Goal: Entertainment & Leisure: Consume media (video, audio)

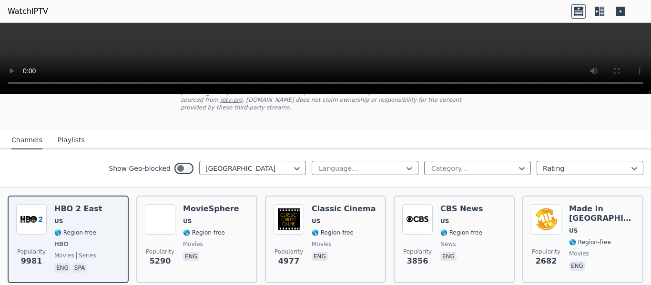
scroll to position [70, 0]
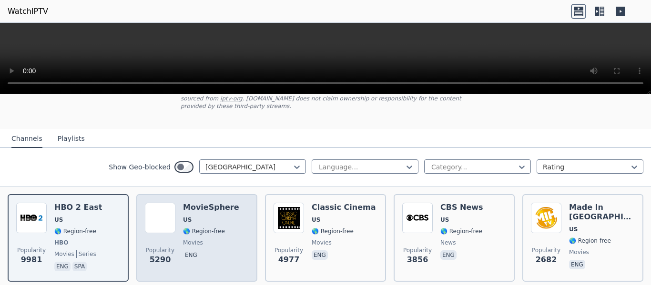
click at [200, 216] on span "US" at bounding box center [211, 220] width 56 height 8
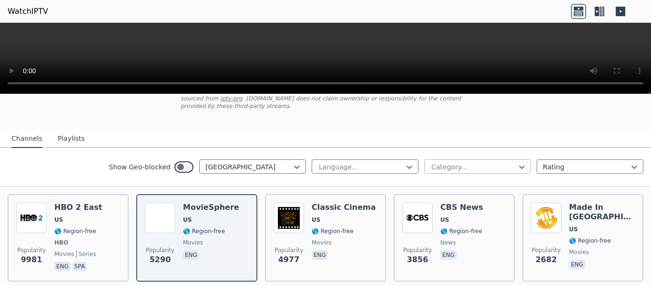
click at [430, 162] on input "text" at bounding box center [431, 167] width 2 height 10
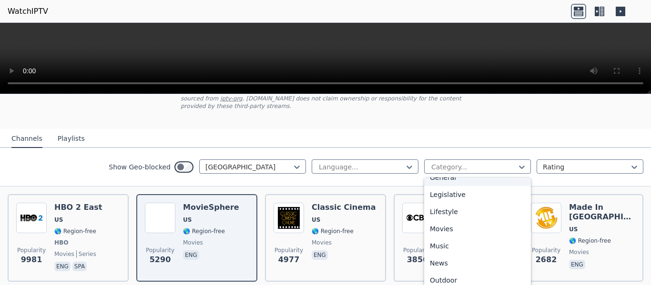
scroll to position [260, 0]
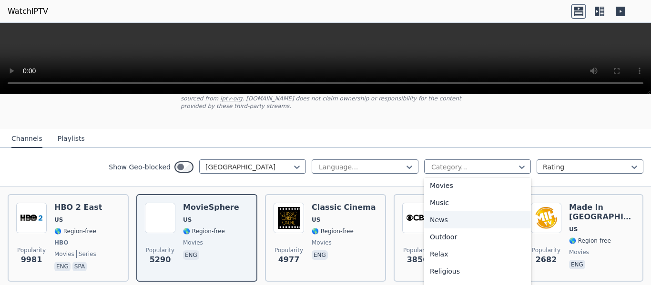
click at [437, 213] on div "News" at bounding box center [477, 220] width 107 height 17
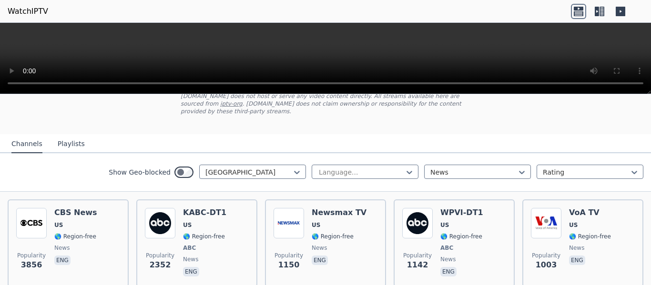
scroll to position [64, 0]
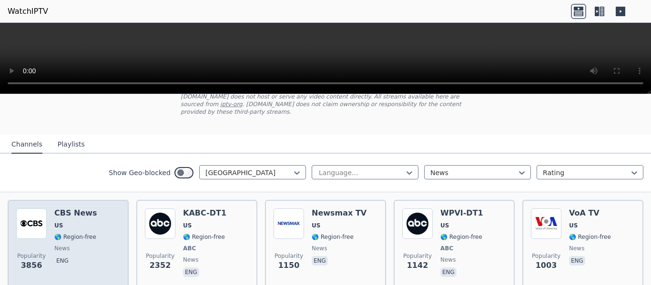
click at [71, 245] on span "news" at bounding box center [75, 249] width 43 height 8
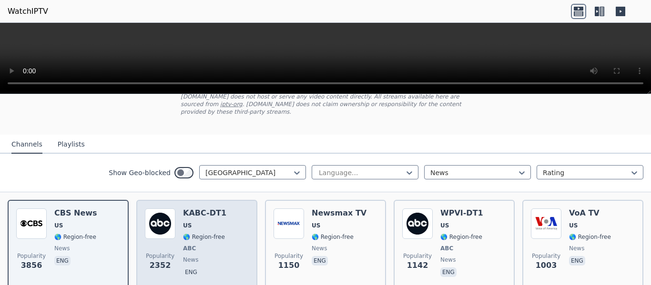
click at [212, 223] on div "KABC-DT1 US 🌎 Region-free ABC news eng" at bounding box center [204, 244] width 43 height 71
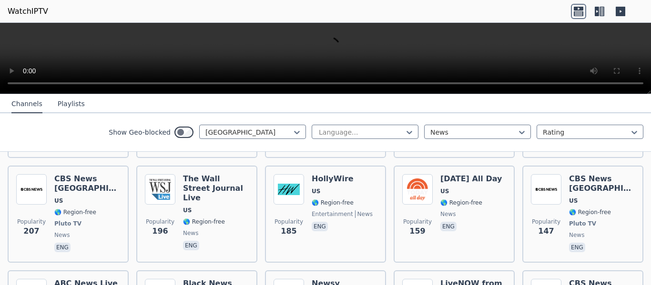
scroll to position [404, 0]
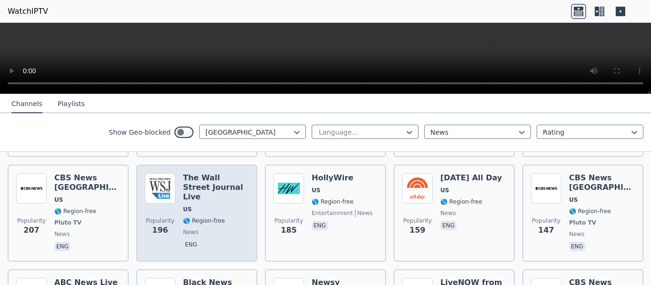
click at [184, 206] on span "US" at bounding box center [187, 210] width 9 height 8
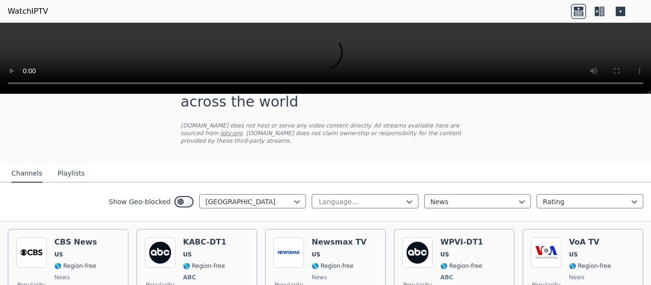
scroll to position [0, 0]
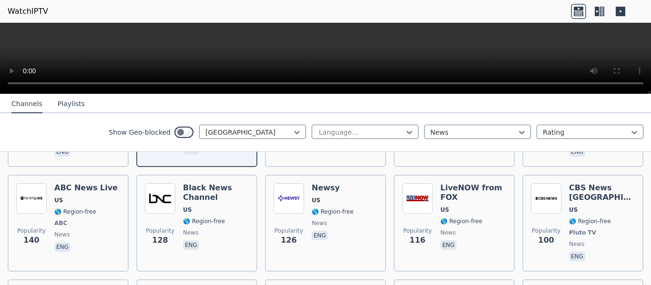
scroll to position [2128, 0]
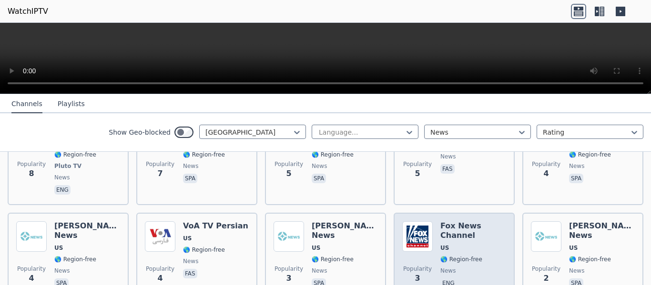
click at [448, 222] on div "[PERSON_NAME] US 🌎 Region-free news eng" at bounding box center [473, 256] width 66 height 69
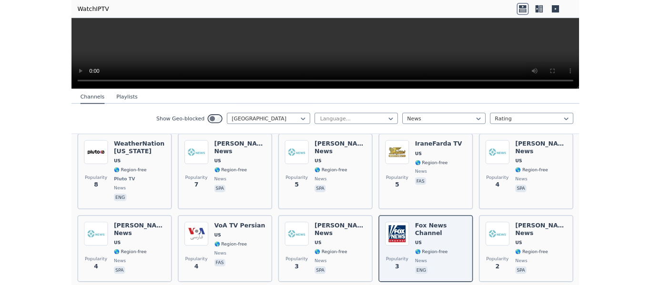
scroll to position [2107, 0]
